Goal: Information Seeking & Learning: Learn about a topic

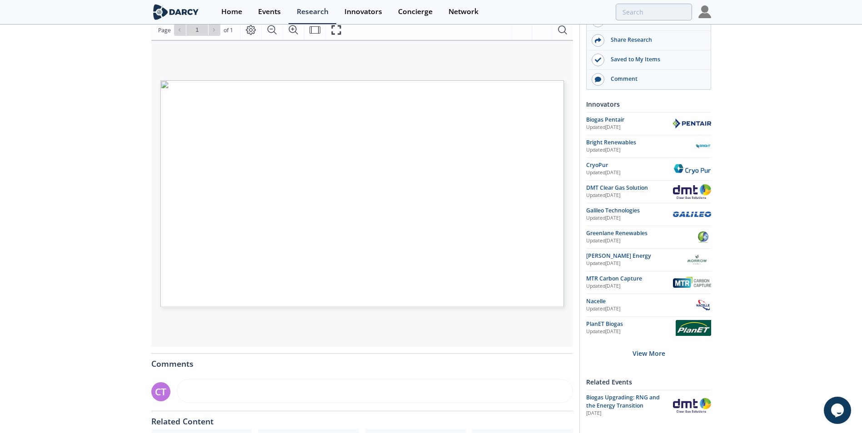
scroll to position [182, 0]
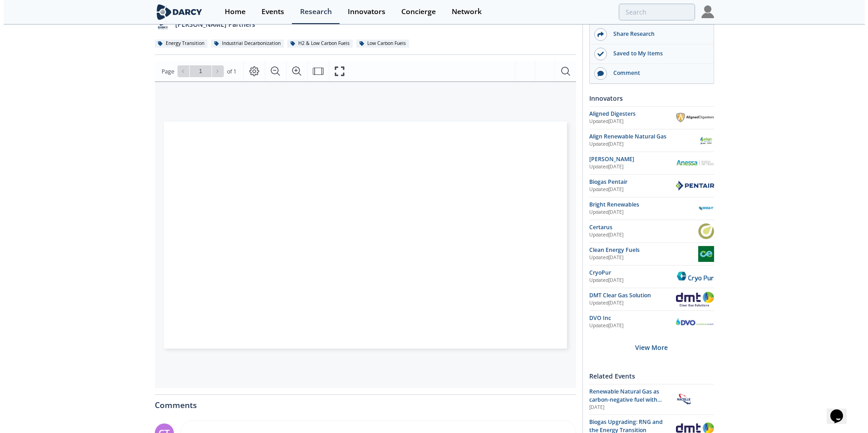
scroll to position [91, 0]
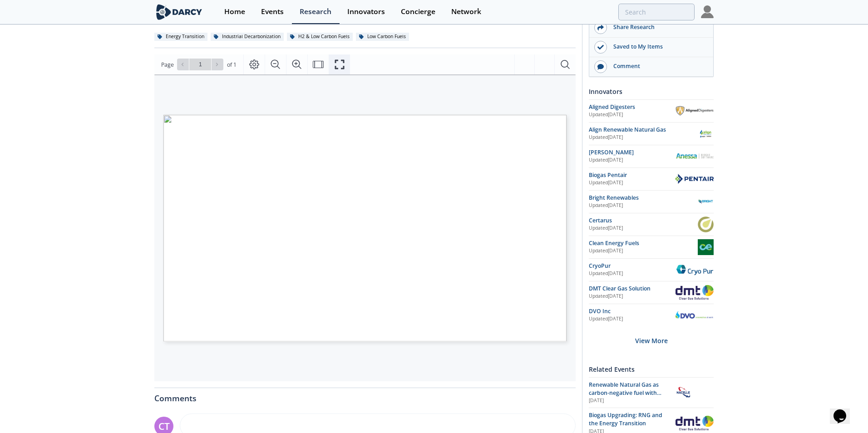
click at [338, 66] on icon "Fullscreen" at bounding box center [339, 64] width 11 height 11
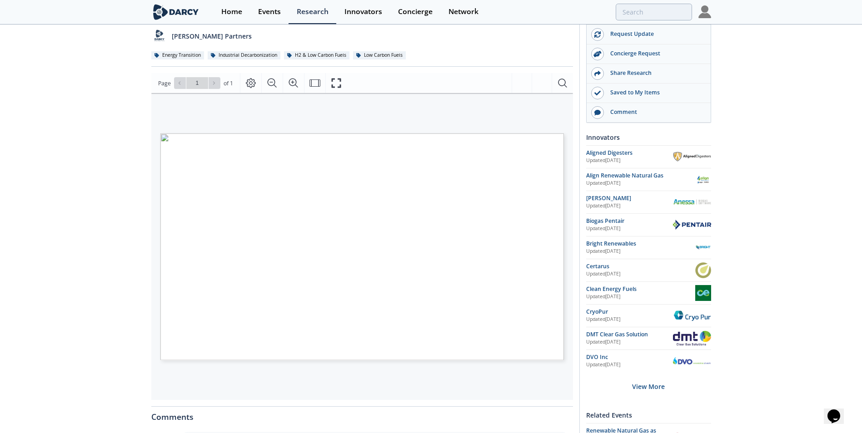
scroll to position [45, 0]
